Goal: Ask a question: Seek information or help from site administrators or community

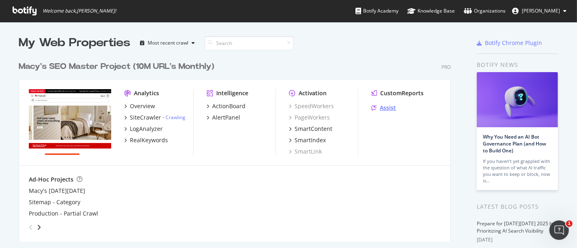
click at [380, 108] on div "Assist" at bounding box center [388, 108] width 16 height 8
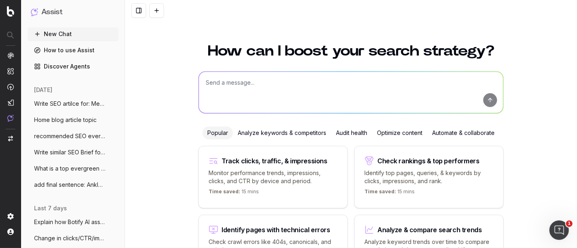
click at [285, 95] on textarea at bounding box center [351, 92] width 304 height 41
paste textarea "The Best Lipsticks for Fall: Bold Colors You’ll Love"
click at [203, 81] on textarea "The Best Lipsticks for Fall: Bold Colors You’ll Love" at bounding box center [351, 92] width 304 height 41
type textarea "Write SEO Brief: The Best Lipsticks for Fall: Bold Colors You’ll Love"
click at [489, 101] on button "submit" at bounding box center [490, 100] width 14 height 14
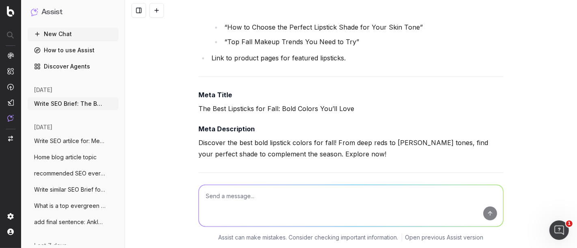
scroll to position [1007, 0]
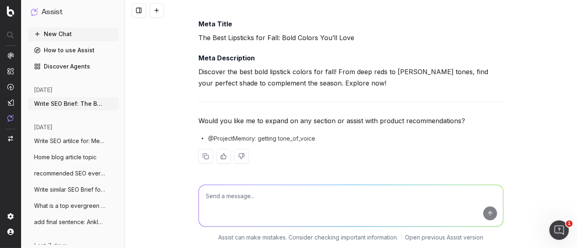
click at [252, 200] on textarea at bounding box center [351, 205] width 304 height 41
paste textarea "LOR Ipsum Dolo Sitam Cons ad Elits Doeiusm Temp i Utlabor Etdolo Magn Aliquaeni…"
type textarea "Lorem ipsumdo si: AME Conse Adip Elits Doei te Incid Utlabor Etdo m Aliquae Adm…"
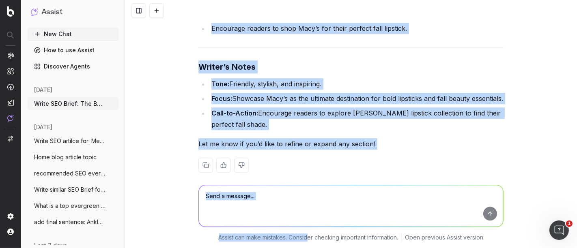
scroll to position [4374, 0]
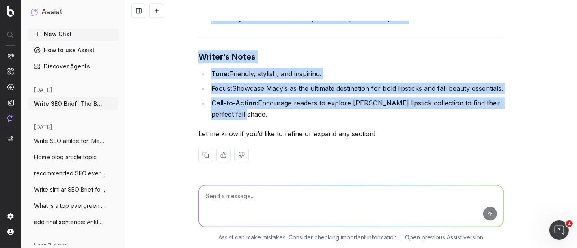
drag, startPoint x: 195, startPoint y: 62, endPoint x: 255, endPoint y: 110, distance: 76.5
copy div "Lore Ipsum Dol Sita Consectet adi Elit: Sedd Eiusmo Tem’in Utla Etdo Magnaaliqu…"
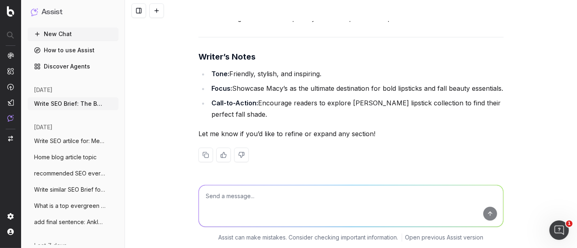
click at [266, 194] on textarea at bounding box center [351, 205] width 304 height 41
paste textarea "LOR Ipsumd Sita Conse Adi Elit Seddoeius tem Inci: Utla Etdolo Mag’al Enim Admi…"
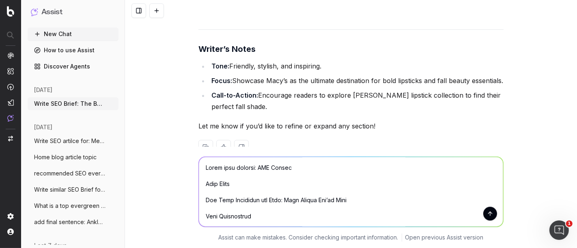
scroll to position [1349, 0]
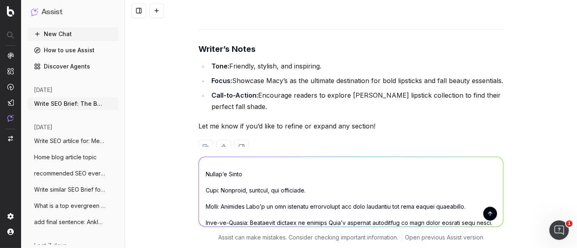
type textarea "Lorem ipsu dolorsi: AME Consec Adip Elits Doe Temp Incididun utl Etdo: Magn Ali…"
click at [488, 214] on button "submit" at bounding box center [490, 214] width 14 height 14
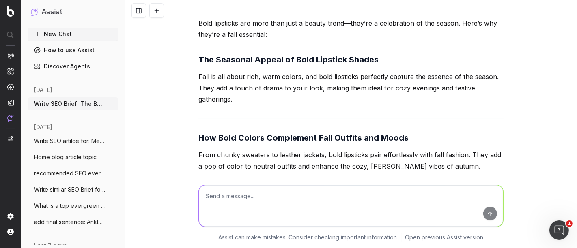
scroll to position [7680, 0]
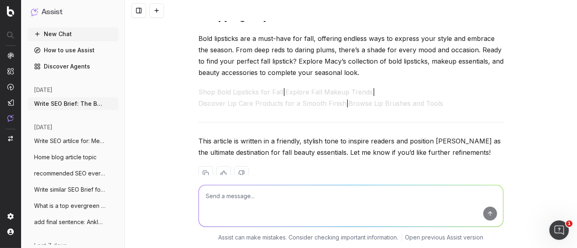
click at [267, 195] on textarea at bounding box center [351, 205] width 304 height 41
paste textarea "Just one swipe of the right lipstick can turn your look from simple to striking…"
type textarea "revise: Just one swipe of the right lipstick can turn your look from simple to …"
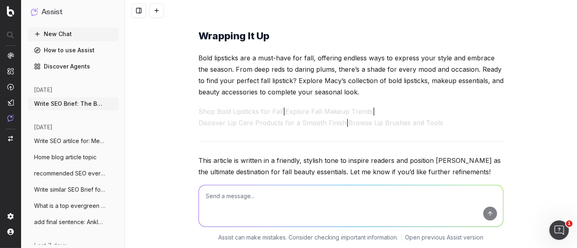
scroll to position [7826, 0]
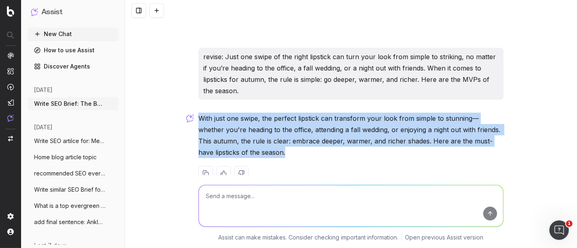
drag, startPoint x: 195, startPoint y: 97, endPoint x: 344, endPoint y: 140, distance: 155.7
click at [344, 140] on div "With just one swipe, the perfect lipstick can transform your look from simple t…" at bounding box center [350, 153] width 305 height 81
copy div "With just one swipe, the perfect lipstick can transform your look from simple t…"
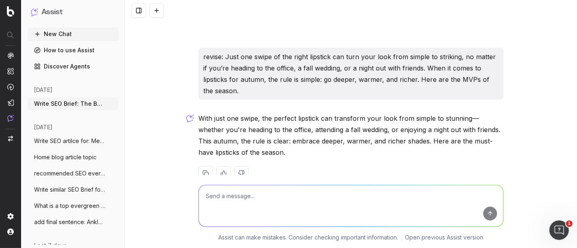
click at [242, 203] on textarea at bounding box center [351, 205] width 304 height 41
paste textarea "Brown lipstick is an easy way to experiment with bold fall makeup while staying…"
type textarea "revise: Brown lipstick is an easy way to experiment with bold fall makeup while…"
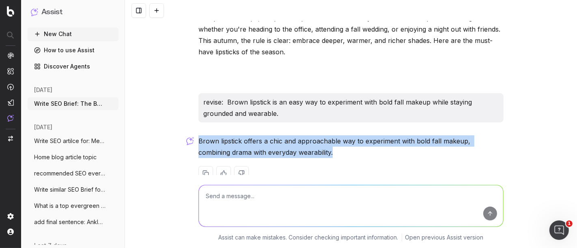
drag, startPoint x: 300, startPoint y: 137, endPoint x: 192, endPoint y: 123, distance: 108.1
copy p "Brown lipstick offers a chic and approachable way to experiment with bold fall …"
